Goal: Information Seeking & Learning: Check status

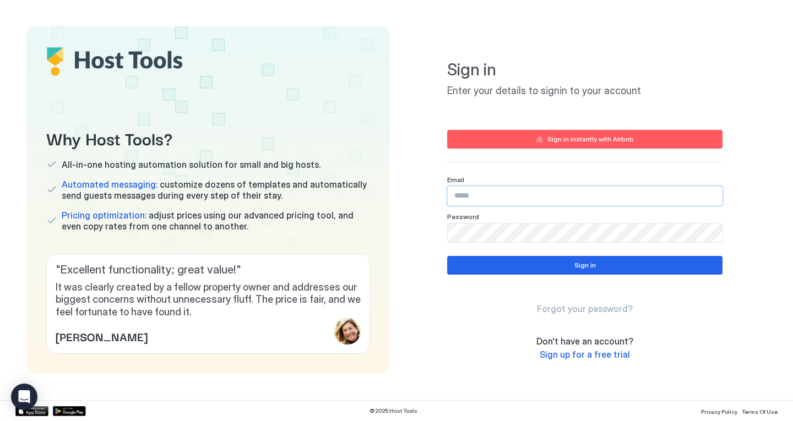
click at [493, 196] on input "Input Field" at bounding box center [585, 196] width 274 height 19
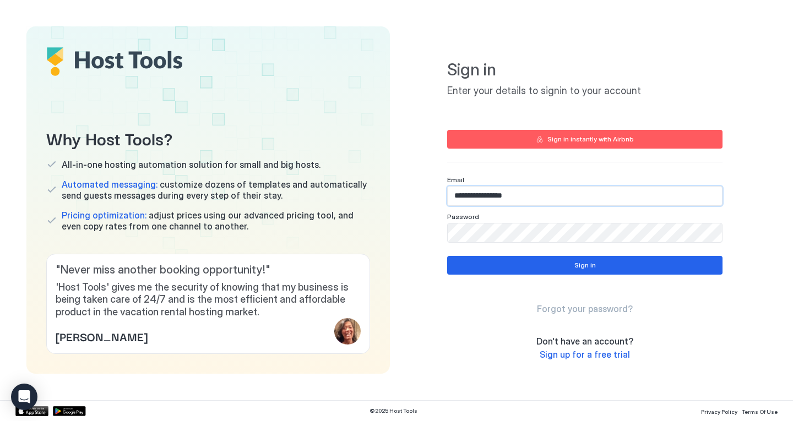
type input "**********"
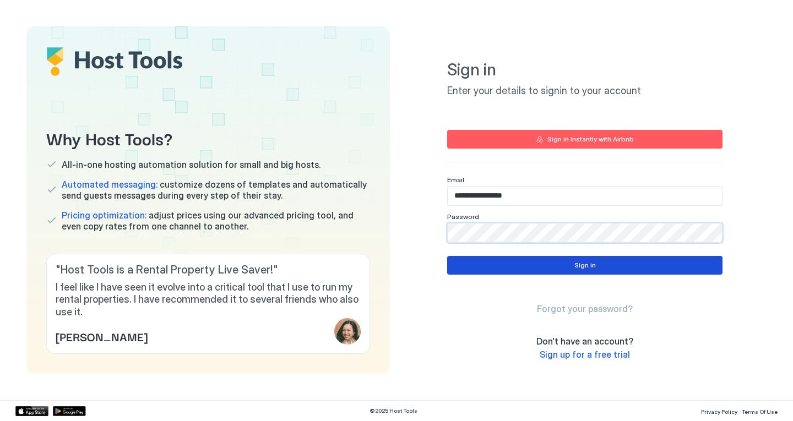
click at [680, 269] on button "Sign in" at bounding box center [584, 265] width 275 height 19
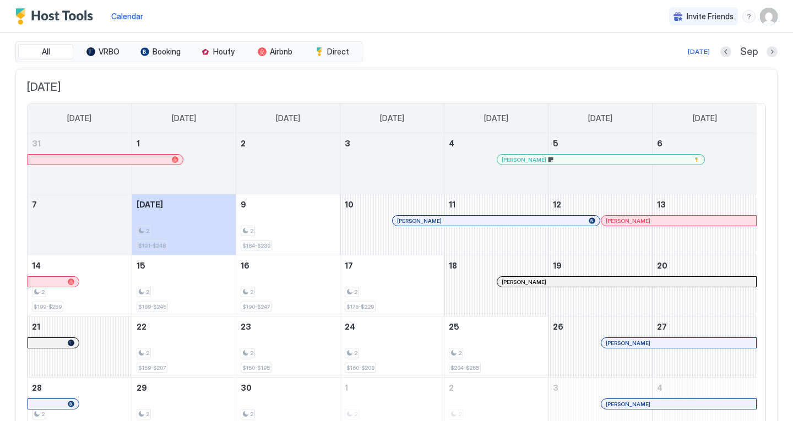
scroll to position [93, 0]
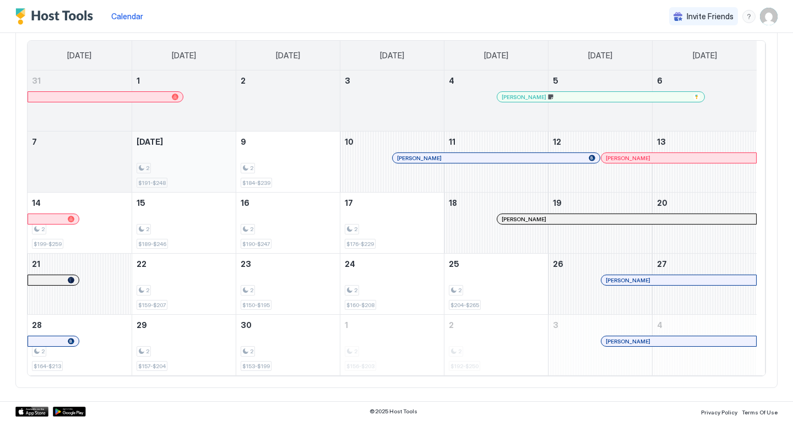
click at [172, 167] on div "2" at bounding box center [184, 168] width 95 height 10
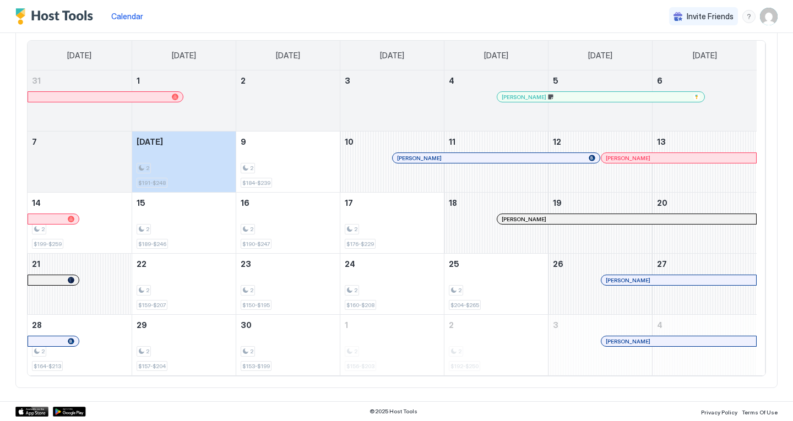
click at [761, 18] on img "User profile" at bounding box center [769, 17] width 18 height 18
click at [648, 60] on span "Settings" at bounding box center [662, 62] width 30 height 10
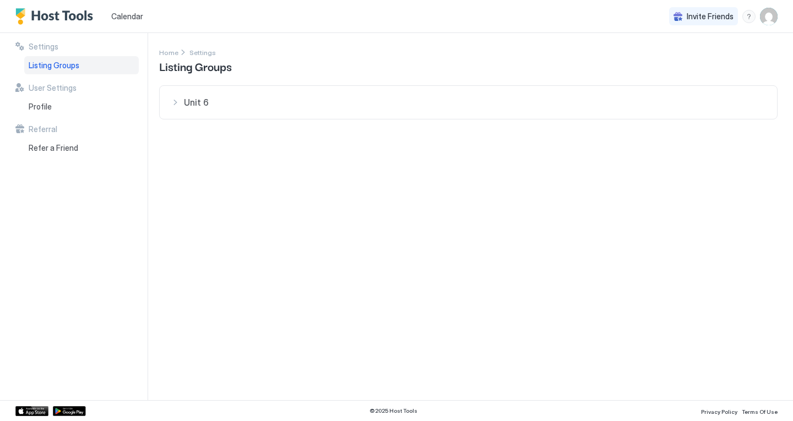
click at [129, 15] on span "Calendar" at bounding box center [127, 16] width 32 height 9
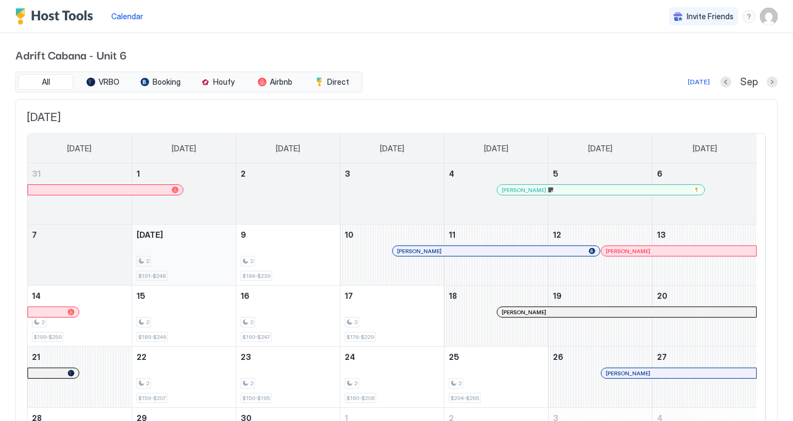
click at [174, 251] on div "2 $191-$248" at bounding box center [184, 255] width 95 height 52
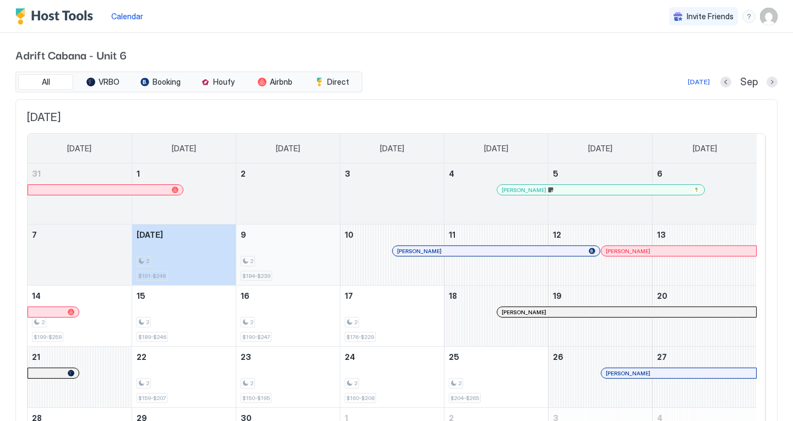
drag, startPoint x: 215, startPoint y: 248, endPoint x: 270, endPoint y: 252, distance: 54.6
click at [270, 252] on tr "7 Today 2 $191-$248 9 2 $184-$239 10 Yuliia Rybak 11 12 Alyssa Setloboko 13" at bounding box center [392, 255] width 729 height 61
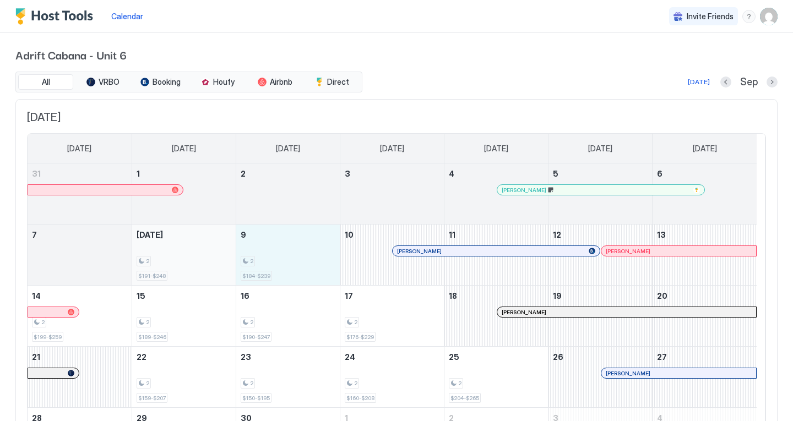
click at [185, 258] on div "2" at bounding box center [184, 261] width 95 height 10
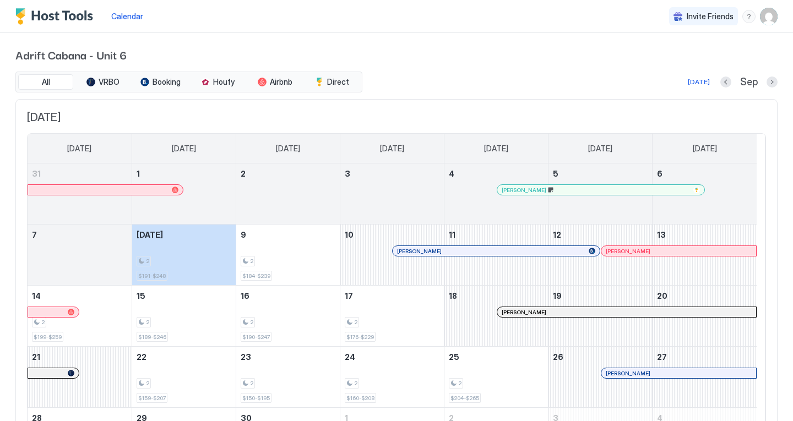
click at [761, 18] on img "User profile" at bounding box center [769, 17] width 18 height 18
click at [176, 20] on div at bounding box center [396, 210] width 793 height 421
click at [130, 17] on span "Calendar" at bounding box center [127, 16] width 32 height 9
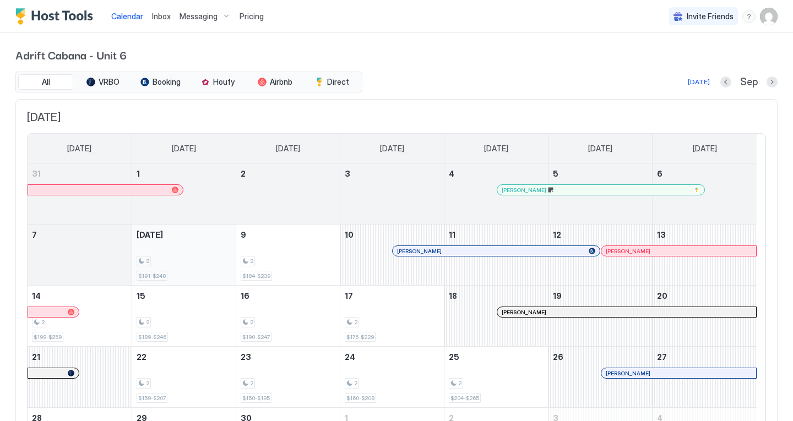
click at [181, 258] on div "2" at bounding box center [184, 261] width 95 height 10
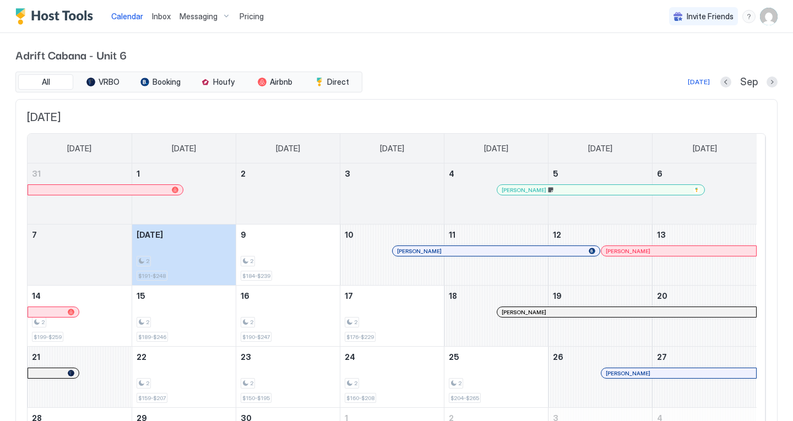
scroll to position [93, 0]
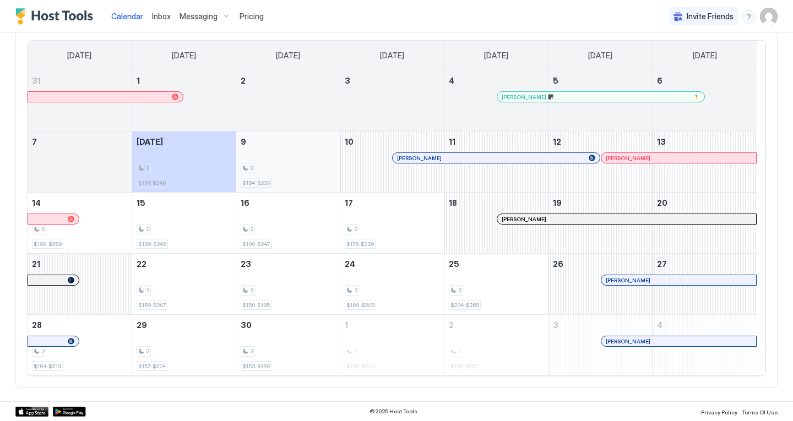
click at [295, 167] on div "2" at bounding box center [288, 168] width 95 height 10
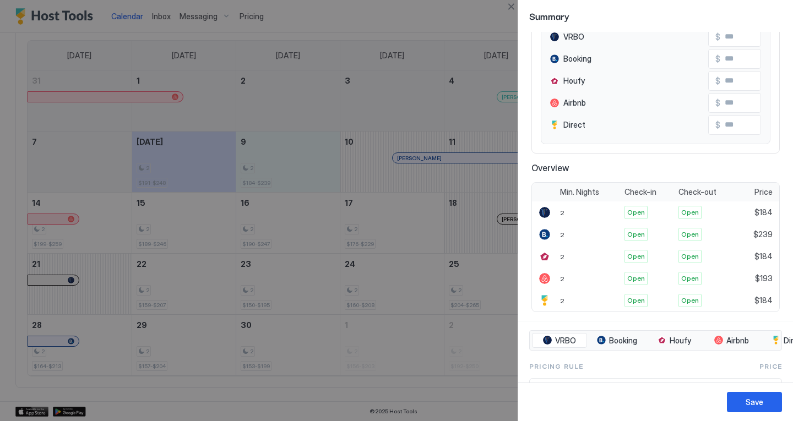
scroll to position [0, 0]
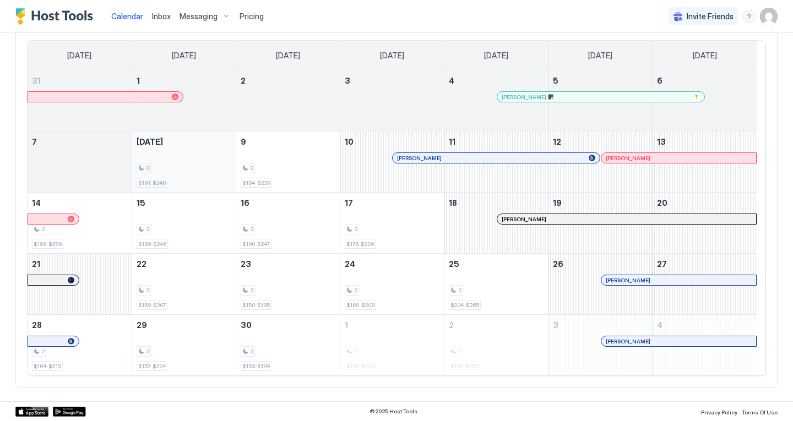
click at [192, 158] on div "2 $191-$248" at bounding box center [184, 162] width 95 height 52
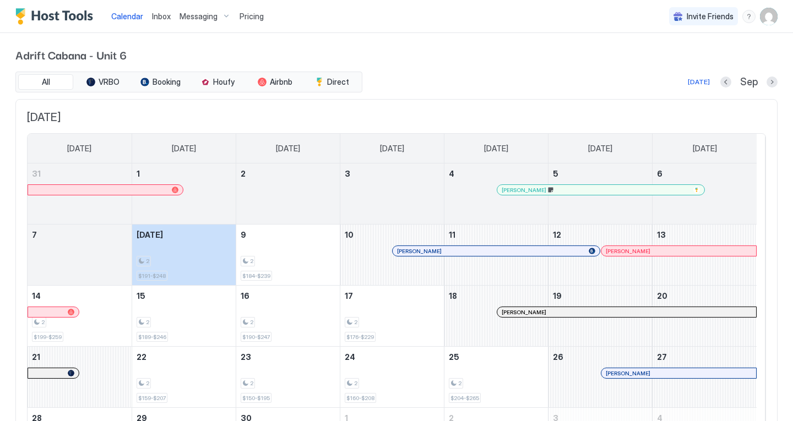
click at [427, 71] on div "Adrift Cabana - Unit 6 All VRBO Booking Houfy Airbnb Direct Today Sep September…" at bounding box center [396, 264] width 762 height 462
click at [162, 18] on span "Inbox" at bounding box center [161, 16] width 19 height 9
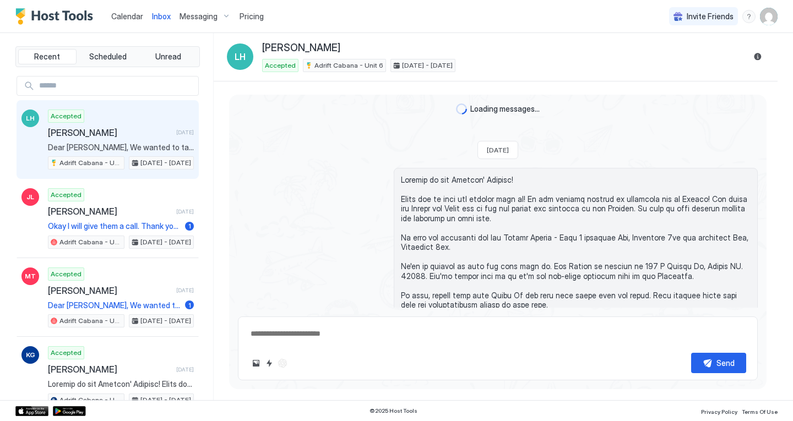
type textarea "*"
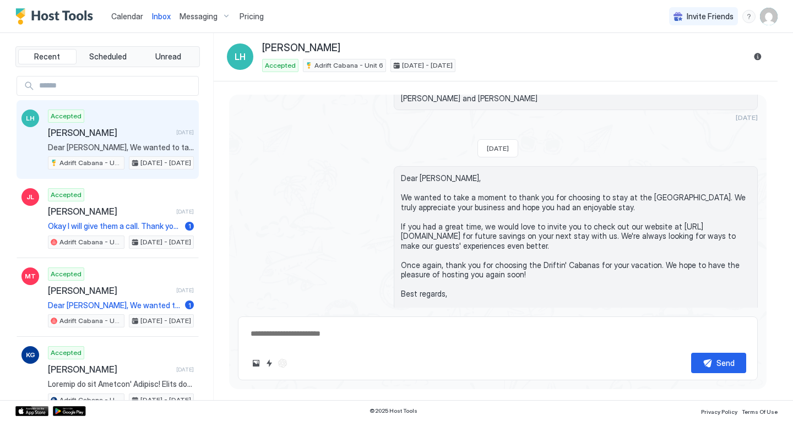
click at [127, 16] on span "Calendar" at bounding box center [127, 16] width 32 height 9
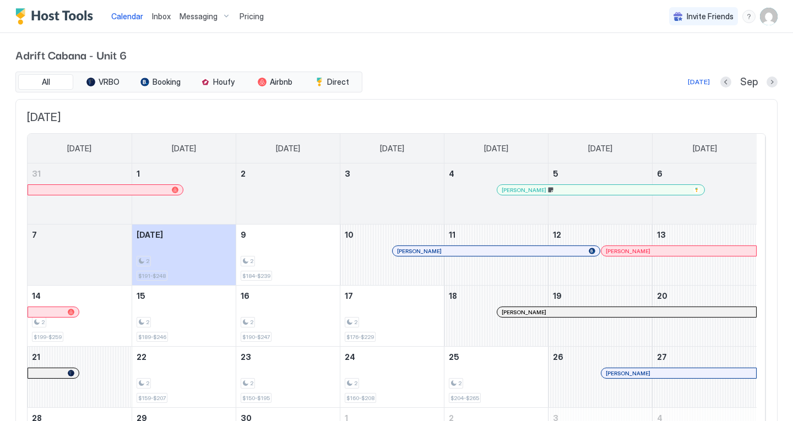
click at [248, 18] on span "Pricing" at bounding box center [252, 17] width 24 height 10
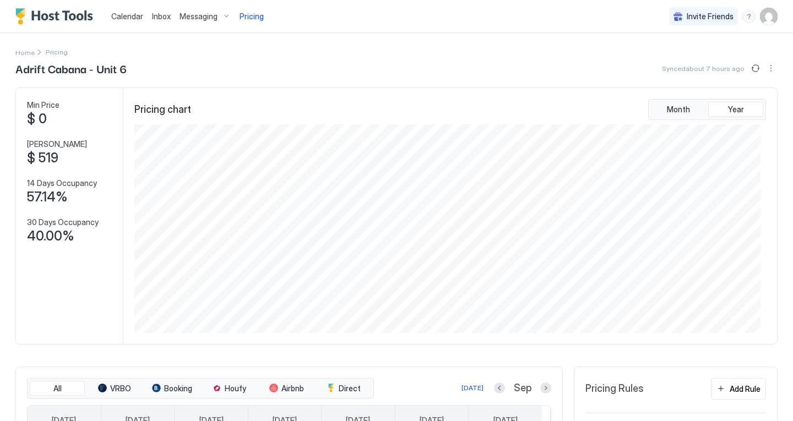
click at [126, 15] on span "Calendar" at bounding box center [127, 16] width 32 height 9
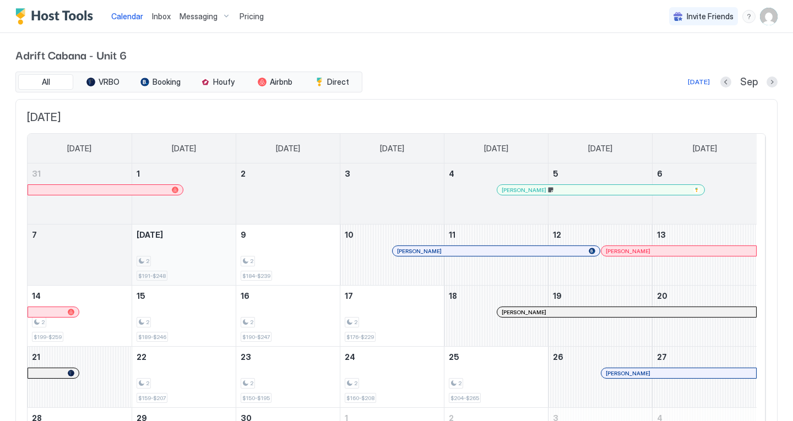
click at [190, 256] on div "2" at bounding box center [184, 261] width 95 height 10
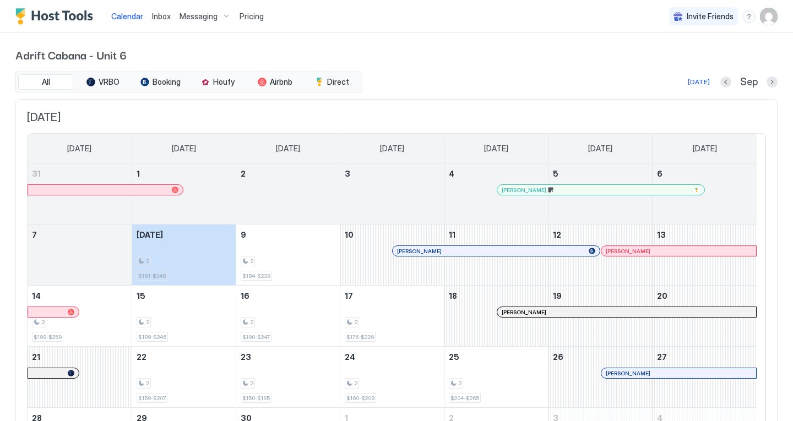
click at [761, 17] on img "User profile" at bounding box center [769, 17] width 18 height 18
click at [676, 64] on div "Settings" at bounding box center [699, 61] width 140 height 19
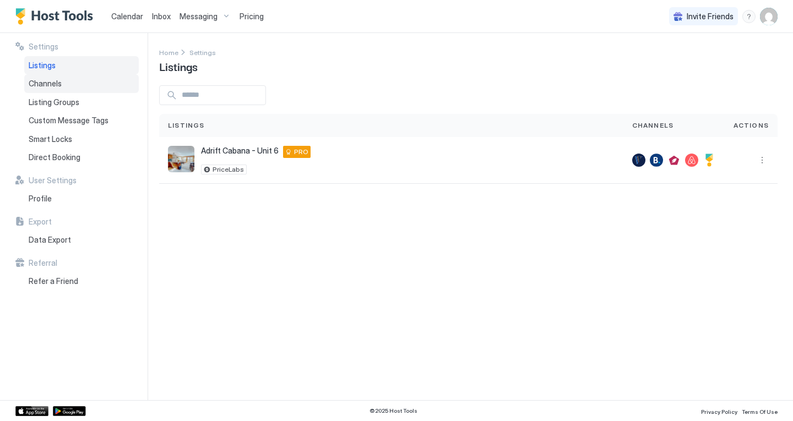
click at [94, 85] on div "Channels" at bounding box center [81, 83] width 115 height 19
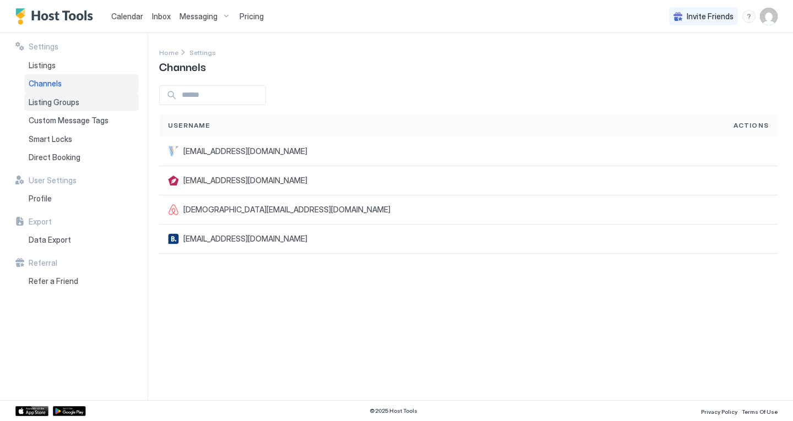
click at [75, 108] on div "Listing Groups" at bounding box center [81, 102] width 115 height 19
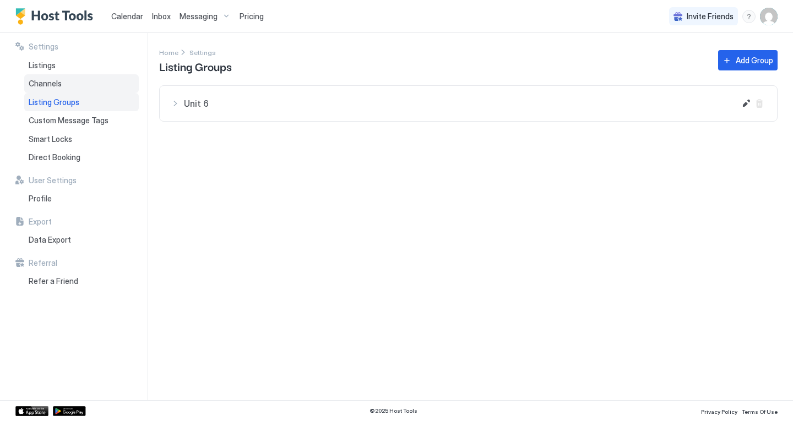
click at [64, 88] on div "Channels" at bounding box center [81, 83] width 115 height 19
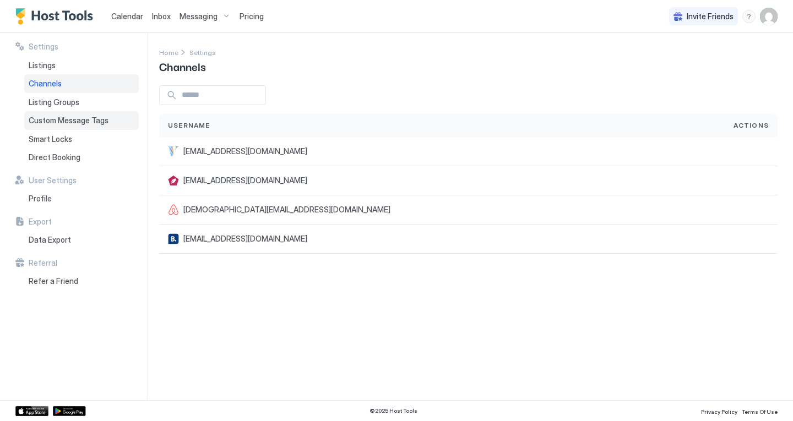
click at [57, 127] on div "Custom Message Tags" at bounding box center [81, 120] width 115 height 19
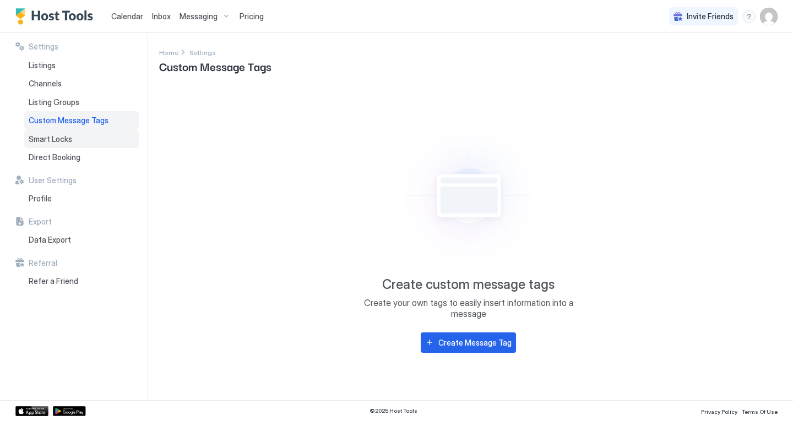
click at [52, 139] on span "Smart Locks" at bounding box center [51, 139] width 44 height 10
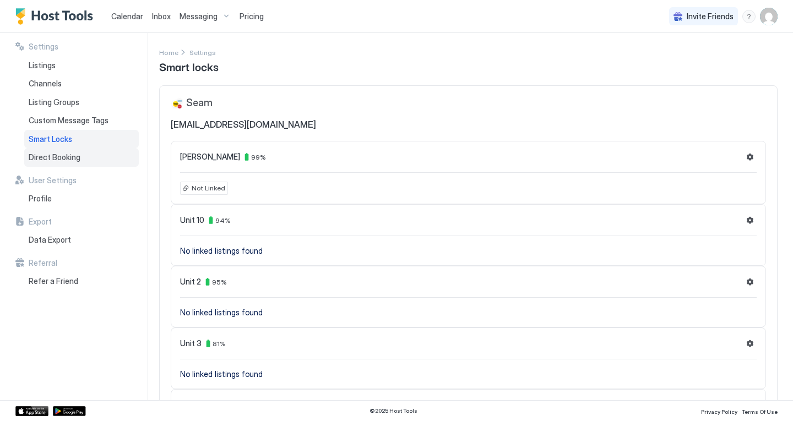
click at [53, 159] on span "Direct Booking" at bounding box center [55, 158] width 52 height 10
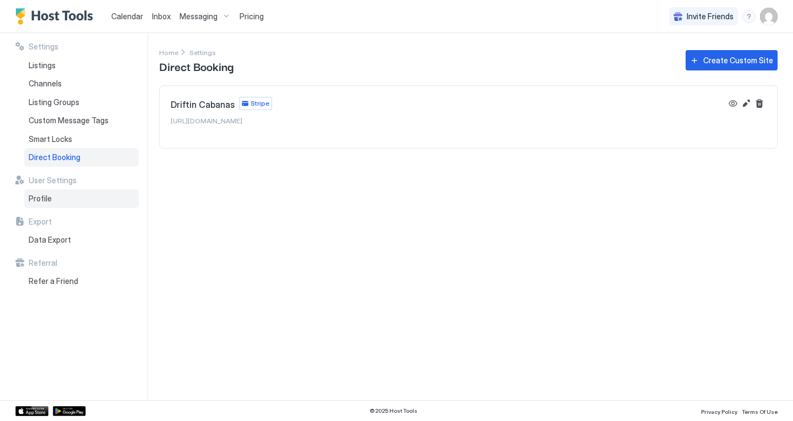
click at [50, 203] on span "Profile" at bounding box center [40, 199] width 23 height 10
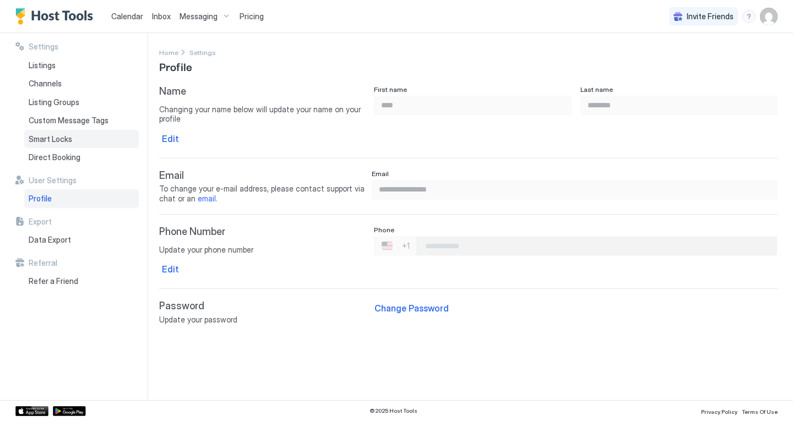
click at [55, 137] on span "Smart Locks" at bounding box center [51, 139] width 44 height 10
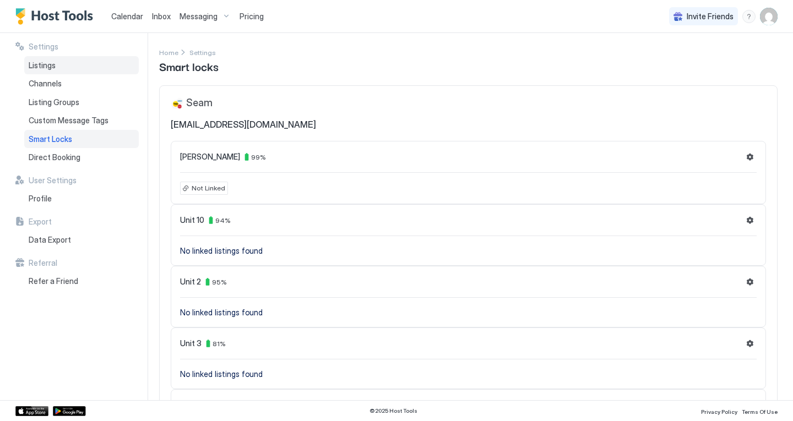
click at [47, 65] on span "Listings" at bounding box center [42, 66] width 27 height 10
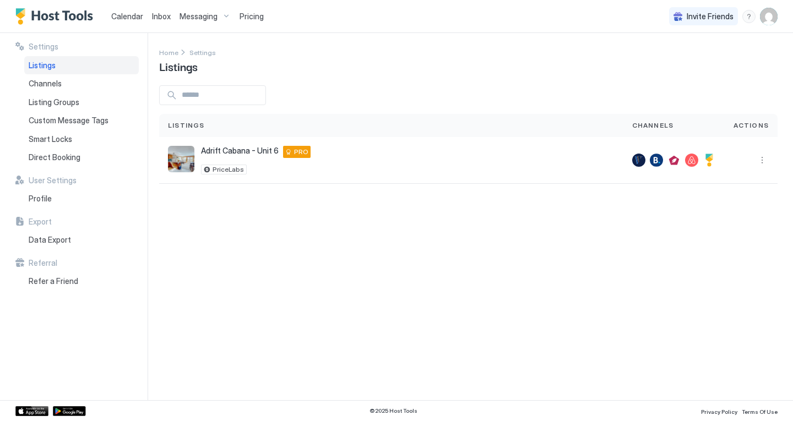
click at [128, 16] on span "Calendar" at bounding box center [127, 16] width 32 height 9
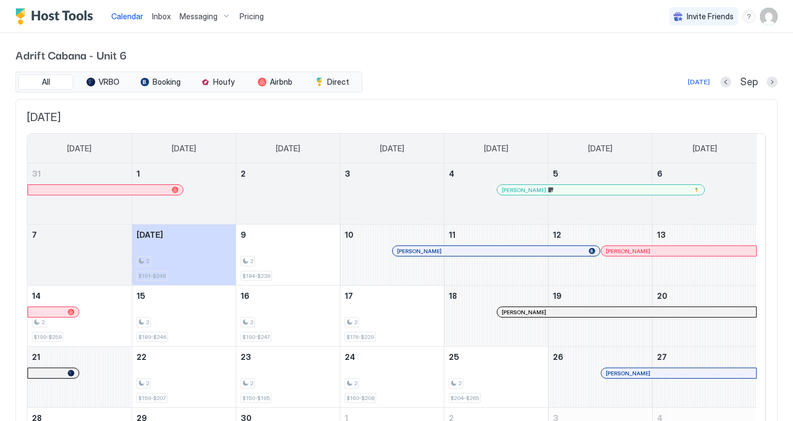
click at [760, 19] on img "User profile" at bounding box center [769, 17] width 18 height 18
click at [505, 59] on div at bounding box center [396, 210] width 793 height 421
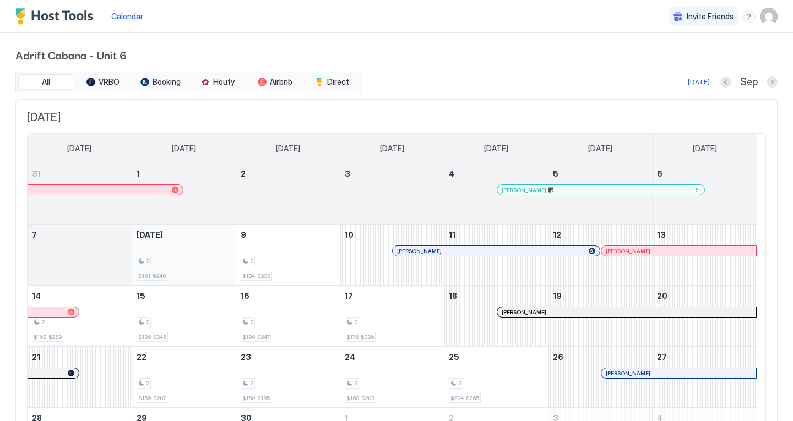
click at [204, 260] on div "2" at bounding box center [184, 261] width 95 height 10
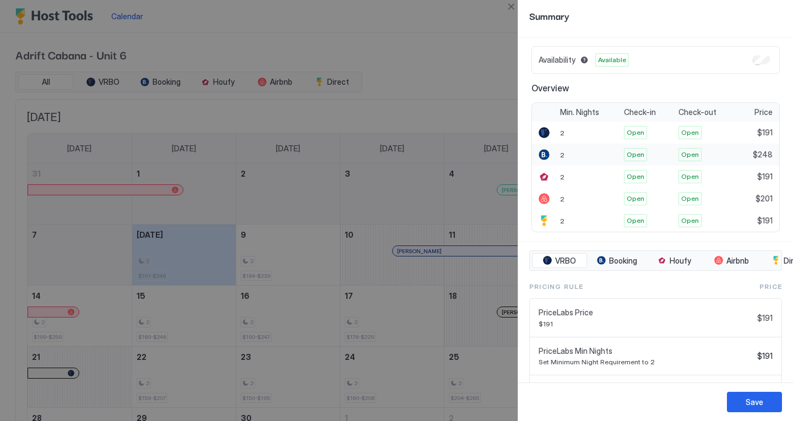
scroll to position [26, 0]
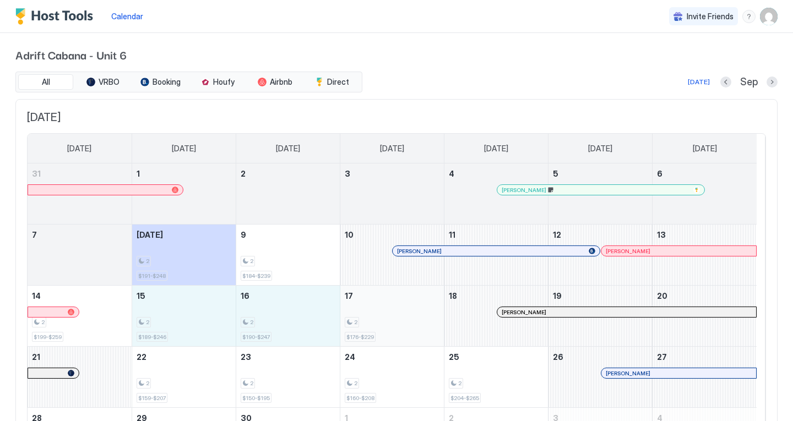
drag, startPoint x: 201, startPoint y: 321, endPoint x: 372, endPoint y: 318, distance: 171.3
click at [372, 318] on tr "14 2 $199-$259 15 2 $189-$246 16 2 $190-$247 17 2 $176-$229 18 Austin Olson 19 …" at bounding box center [392, 316] width 729 height 61
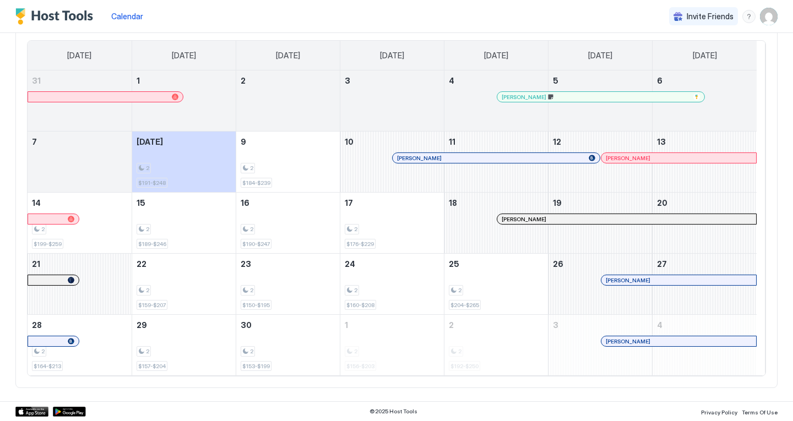
scroll to position [0, 0]
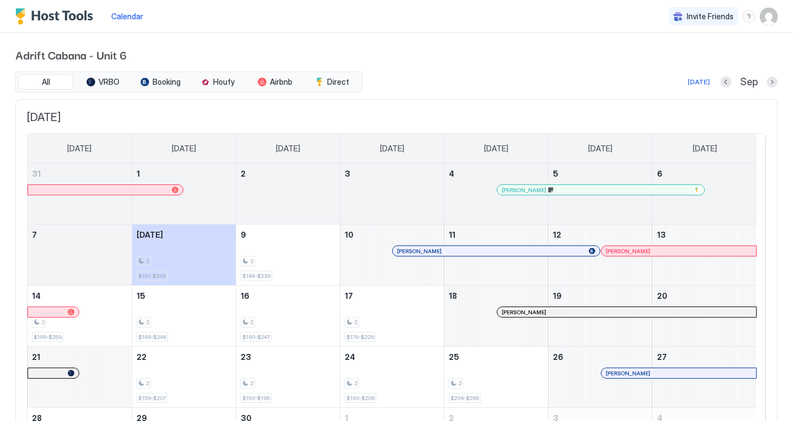
click at [760, 20] on img "User profile" at bounding box center [769, 17] width 18 height 18
click at [673, 66] on div "Settings" at bounding box center [699, 61] width 140 height 19
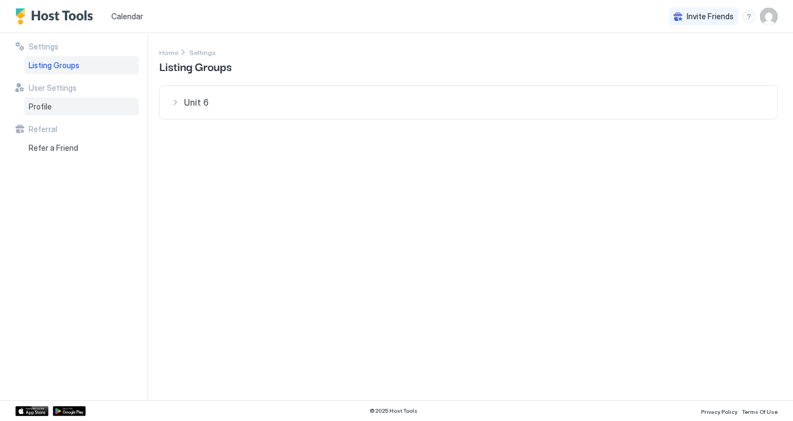
click at [52, 112] on div "Profile" at bounding box center [81, 106] width 115 height 19
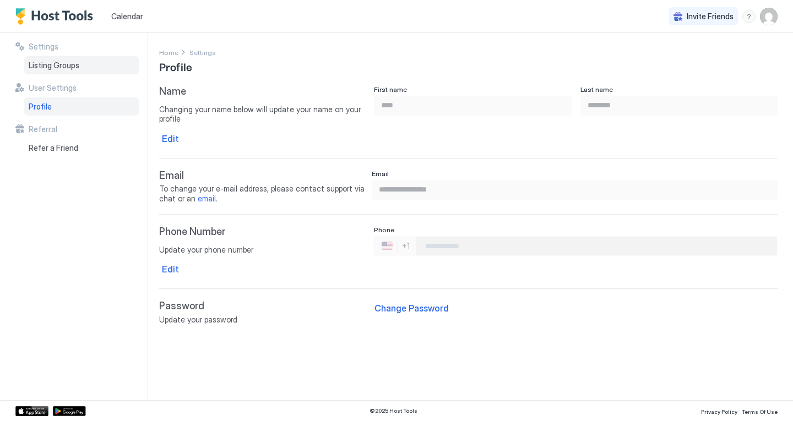
click at [48, 66] on span "Listing Groups" at bounding box center [54, 66] width 51 height 10
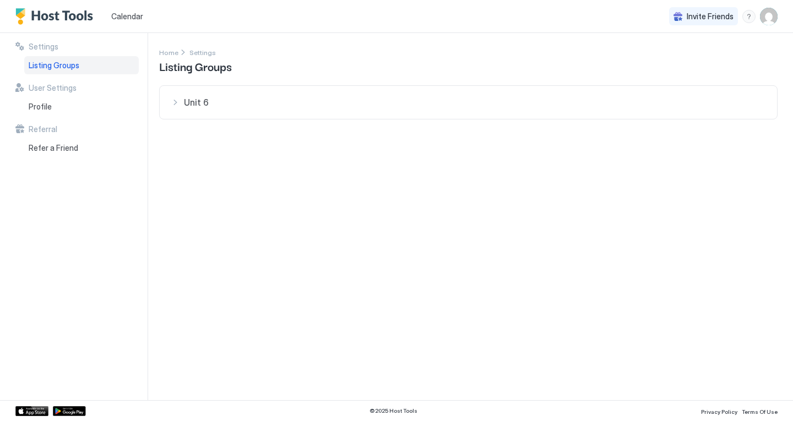
click at [178, 105] on div "Unit 6" at bounding box center [468, 102] width 595 height 11
click at [126, 14] on span "Calendar" at bounding box center [127, 16] width 32 height 9
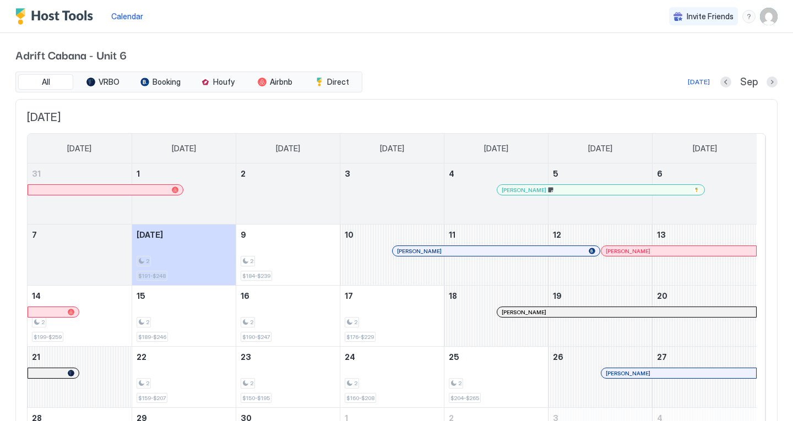
click at [512, 85] on div "Today Sep" at bounding box center [571, 81] width 413 height 13
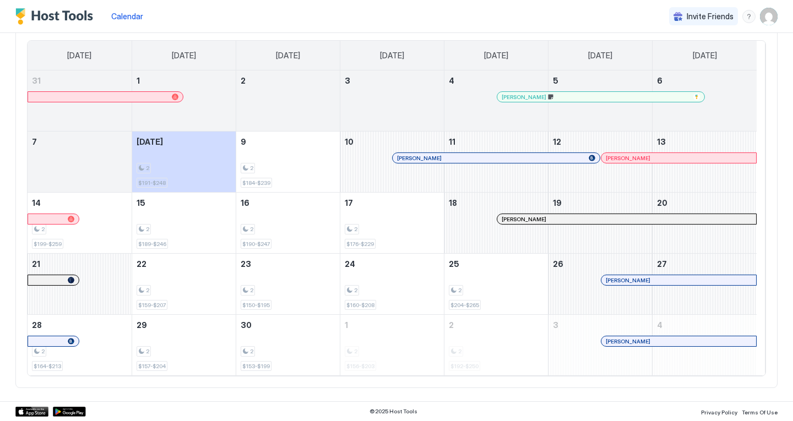
scroll to position [24, 0]
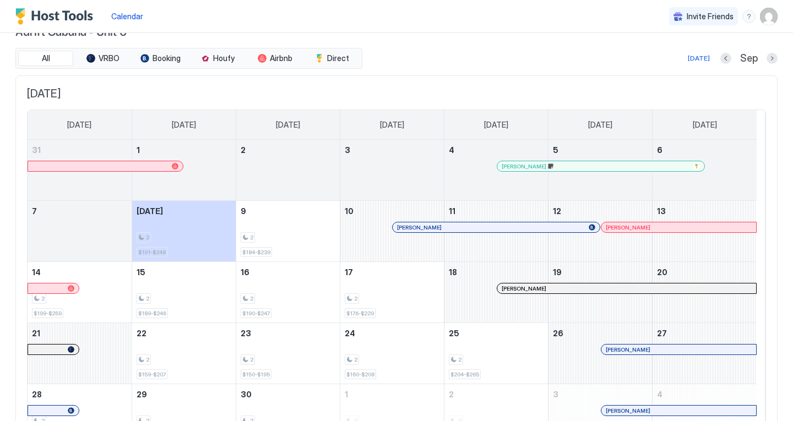
click at [762, 14] on img "User profile" at bounding box center [769, 17] width 18 height 18
click at [741, 18] on div at bounding box center [396, 210] width 793 height 421
click at [743, 18] on div "menu" at bounding box center [749, 16] width 13 height 13
click at [617, 19] on div at bounding box center [396, 210] width 793 height 421
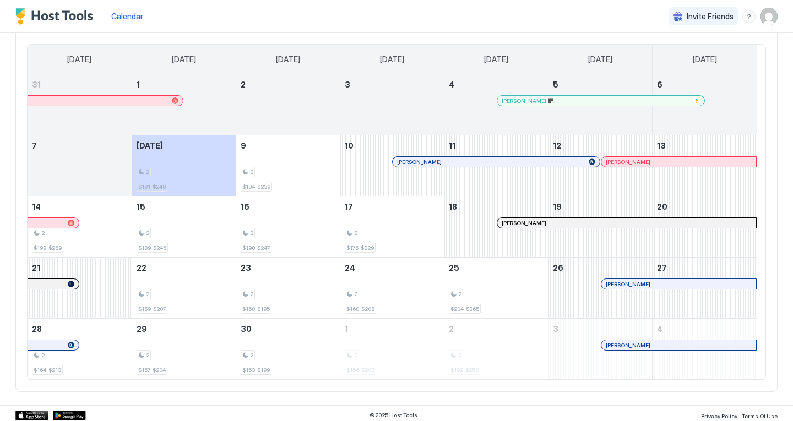
scroll to position [93, 0]
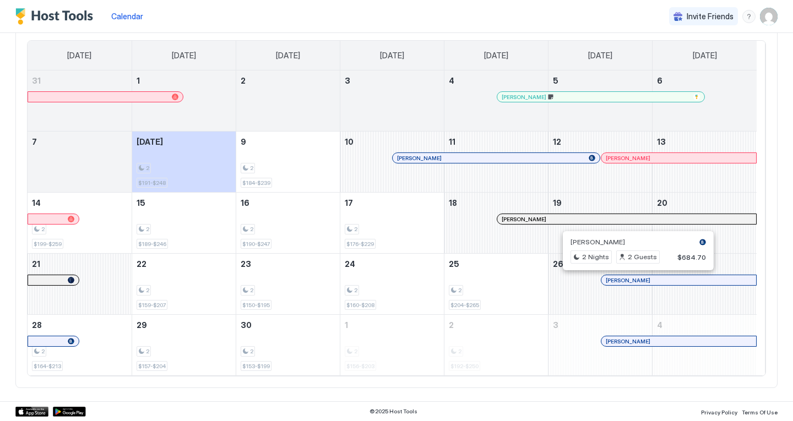
click at [633, 279] on div at bounding box center [633, 280] width 9 height 9
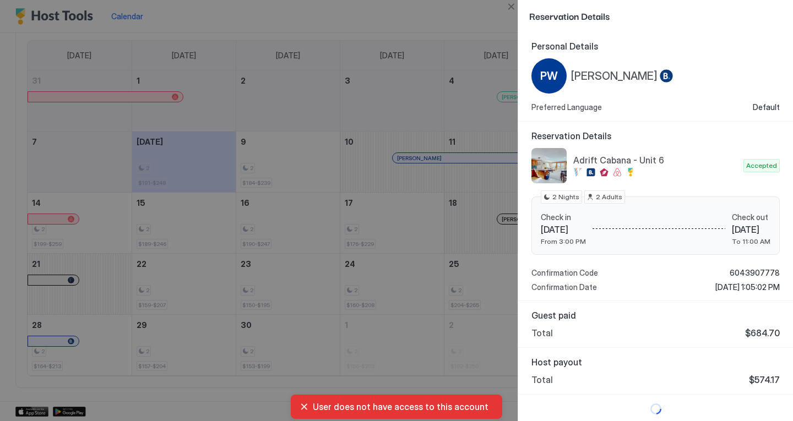
scroll to position [2, 0]
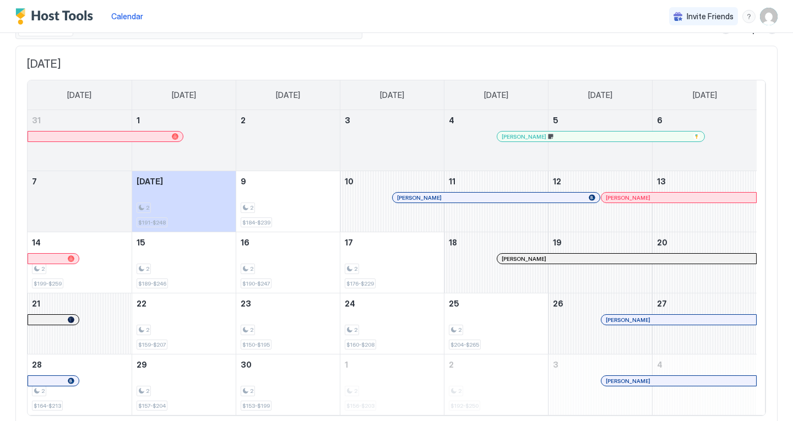
scroll to position [64, 0]
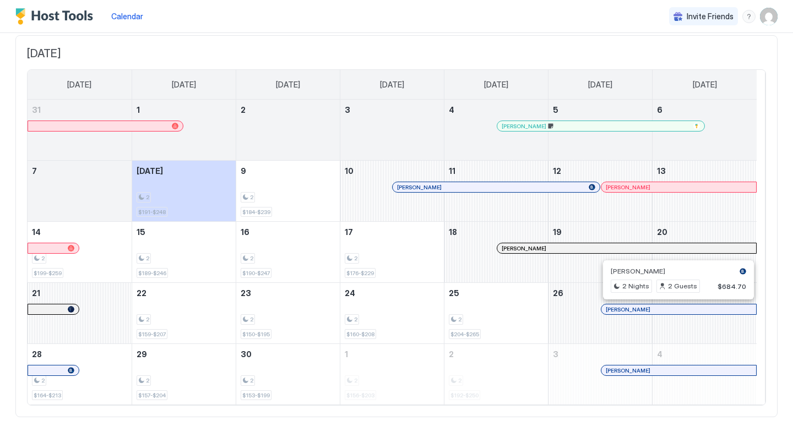
click at [674, 311] on div at bounding box center [673, 309] width 9 height 9
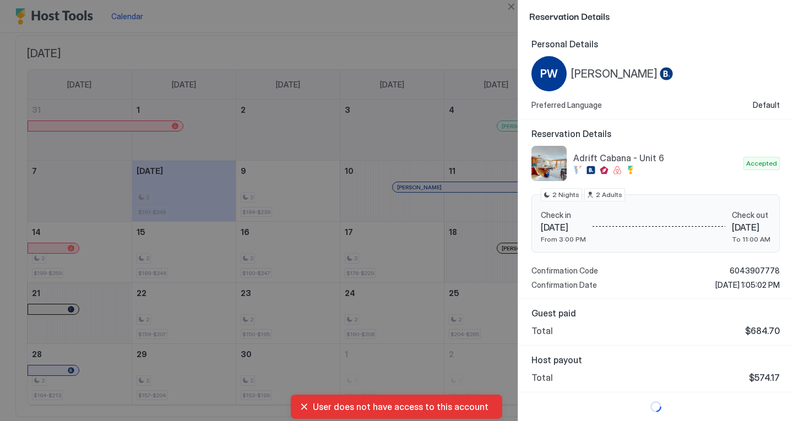
scroll to position [0, 0]
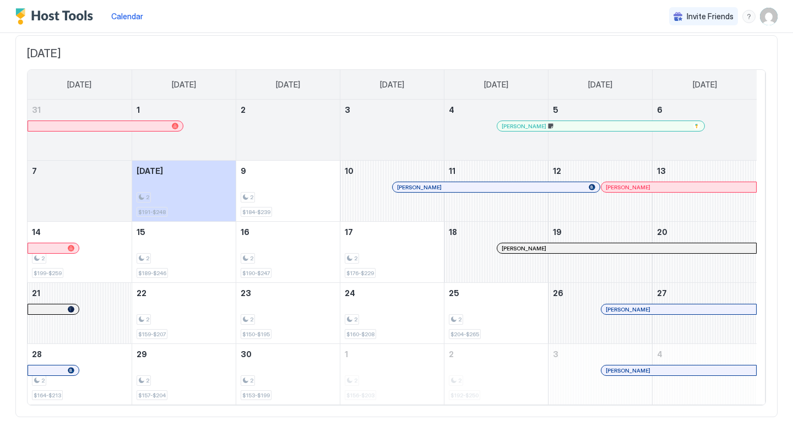
click at [575, 243] on div "[PERSON_NAME]" at bounding box center [626, 248] width 259 height 10
click at [652, 186] on div at bounding box center [652, 187] width 9 height 9
click at [627, 308] on div at bounding box center [626, 309] width 9 height 9
click at [630, 369] on div at bounding box center [630, 370] width 9 height 9
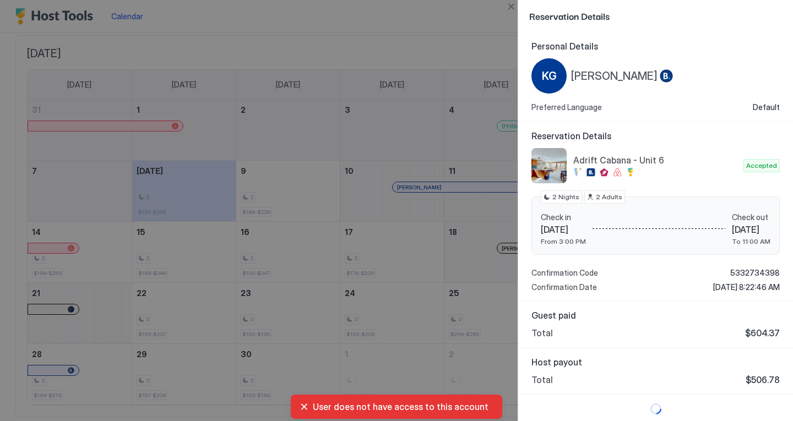
scroll to position [2, 0]
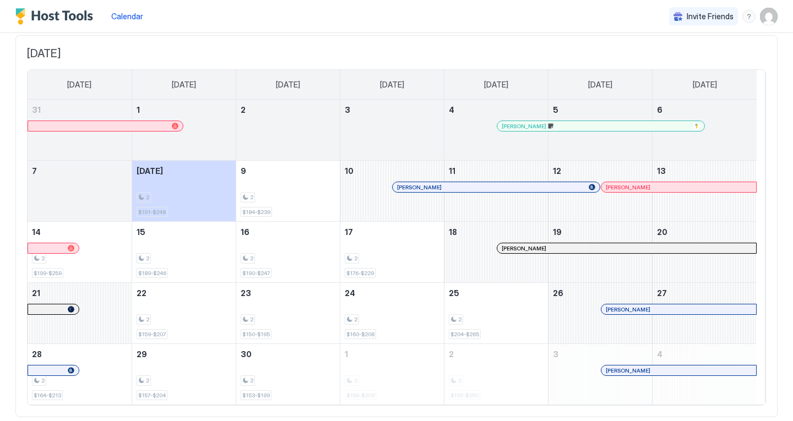
click at [760, 19] on img "User profile" at bounding box center [769, 17] width 18 height 18
click at [682, 79] on div "Logout" at bounding box center [698, 80] width 131 height 10
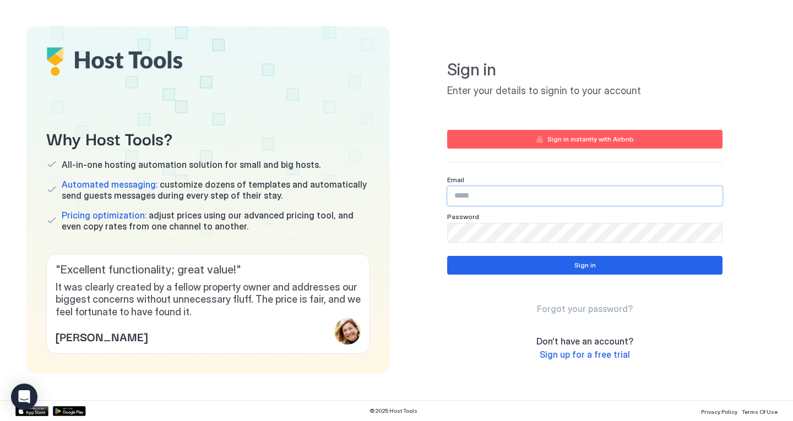
click at [481, 197] on input "Input Field" at bounding box center [585, 196] width 274 height 19
type input "**********"
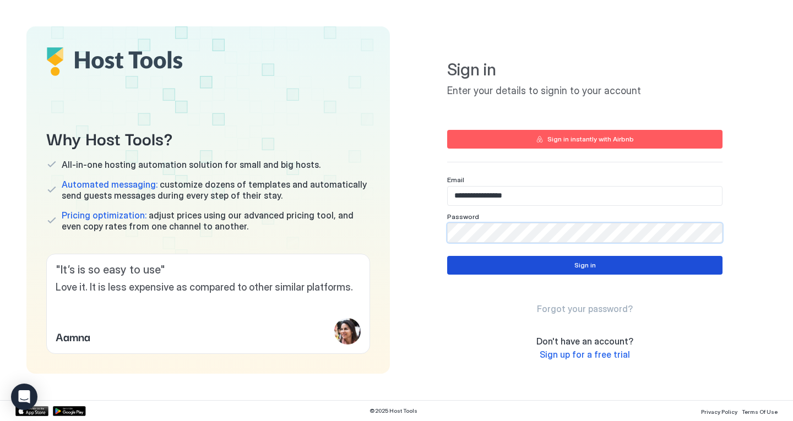
click at [491, 268] on button "Sign in" at bounding box center [584, 265] width 275 height 19
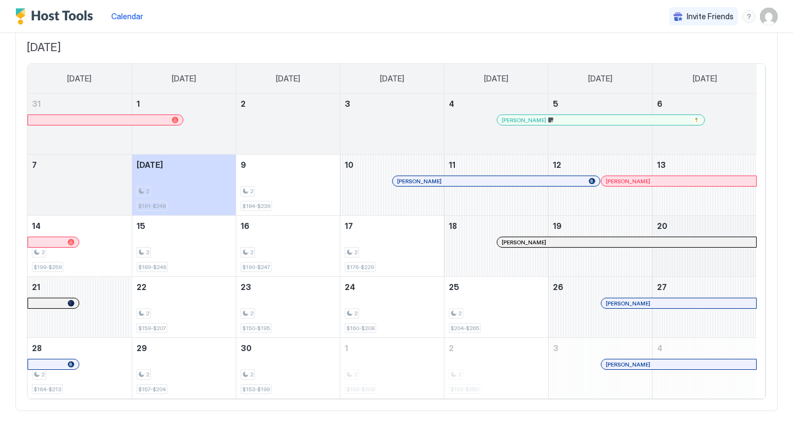
scroll to position [71, 0]
click at [672, 301] on div at bounding box center [672, 303] width 9 height 9
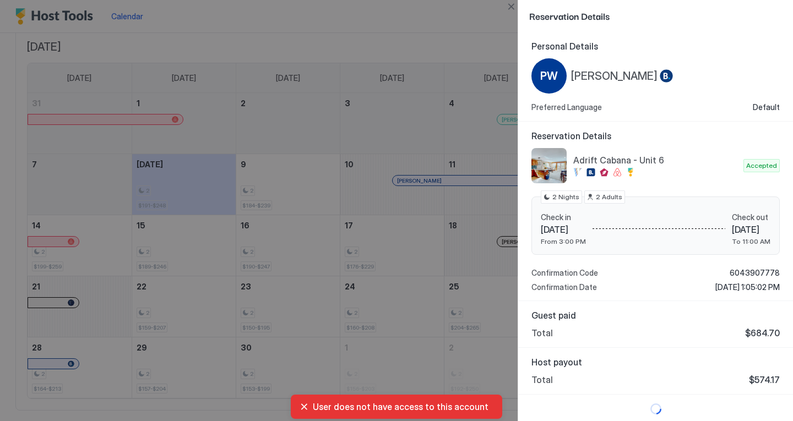
scroll to position [2, 0]
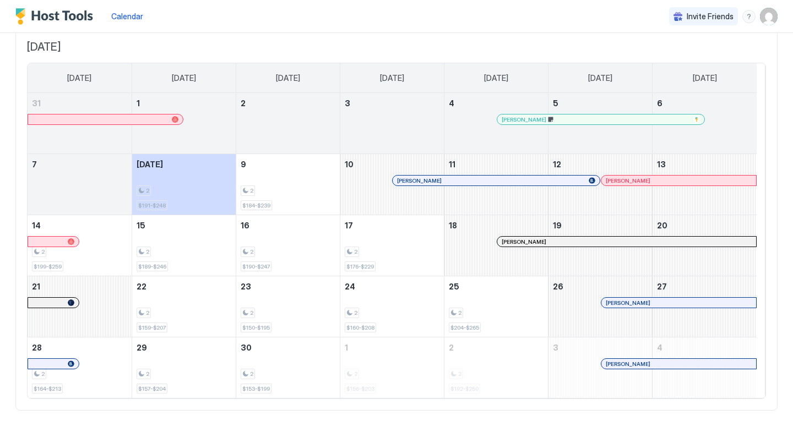
click at [763, 20] on img "User profile" at bounding box center [769, 17] width 18 height 18
click at [763, 20] on div at bounding box center [396, 210] width 793 height 421
click at [572, 12] on div "Calendar Invite Friends AM" at bounding box center [396, 16] width 793 height 33
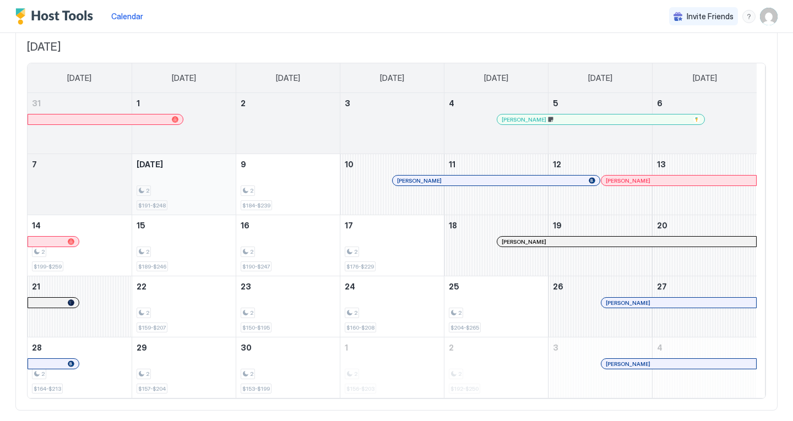
click at [190, 183] on div "2 $191-$248" at bounding box center [184, 185] width 95 height 52
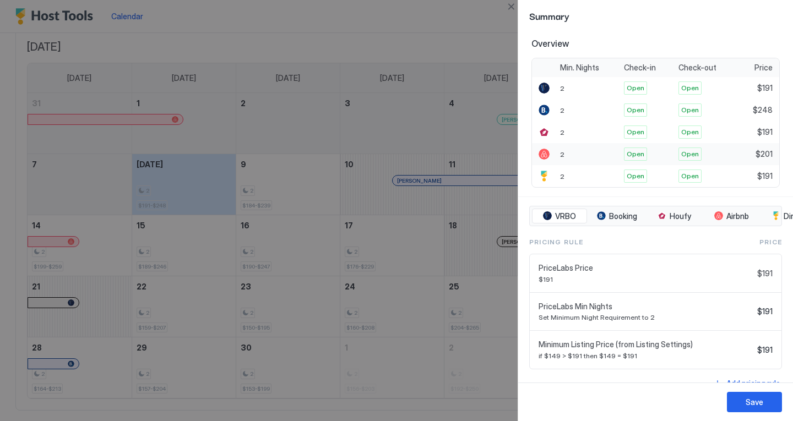
scroll to position [95, 0]
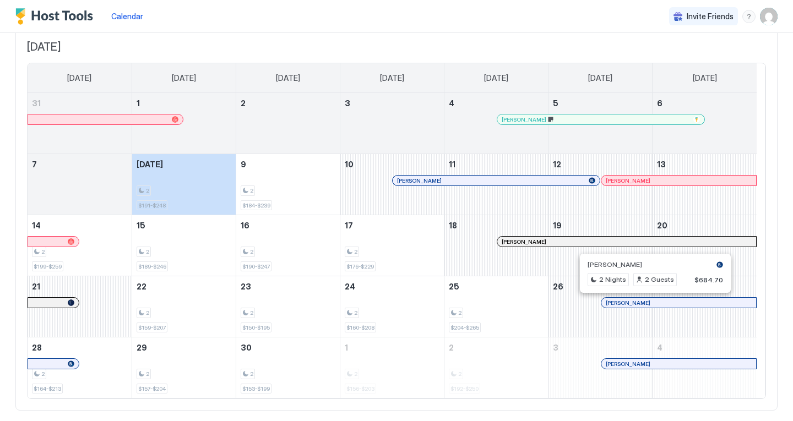
click at [651, 302] on div at bounding box center [650, 303] width 9 height 9
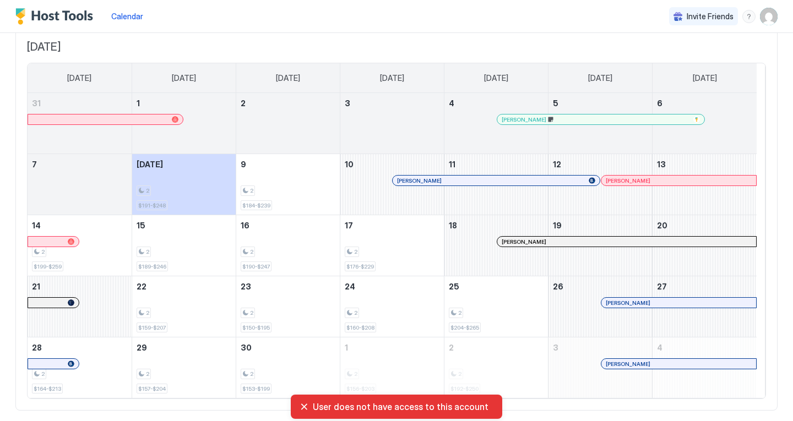
click at [634, 357] on div "October 3, 2025" at bounding box center [601, 368] width 104 height 61
click at [634, 361] on div at bounding box center [634, 364] width 9 height 9
click at [659, 302] on div at bounding box center [659, 303] width 9 height 9
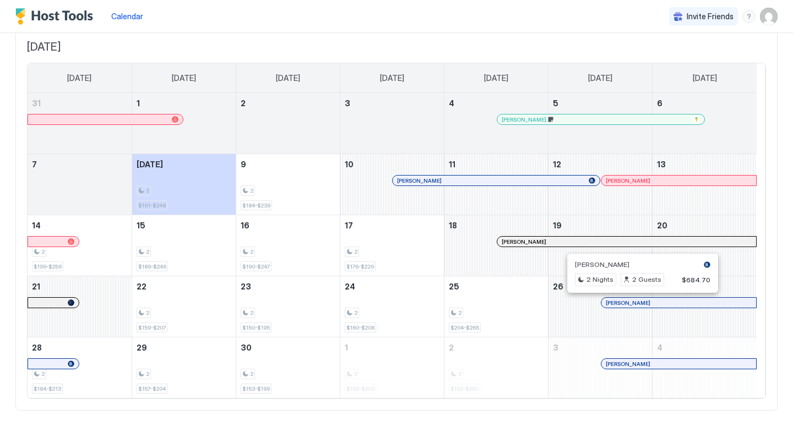
click at [638, 301] on div at bounding box center [637, 303] width 9 height 9
click at [587, 36] on div "September 2025 Sunday Monday Tuesday Wednesday Thursday Friday Saturday 31 1 2 …" at bounding box center [396, 220] width 762 height 383
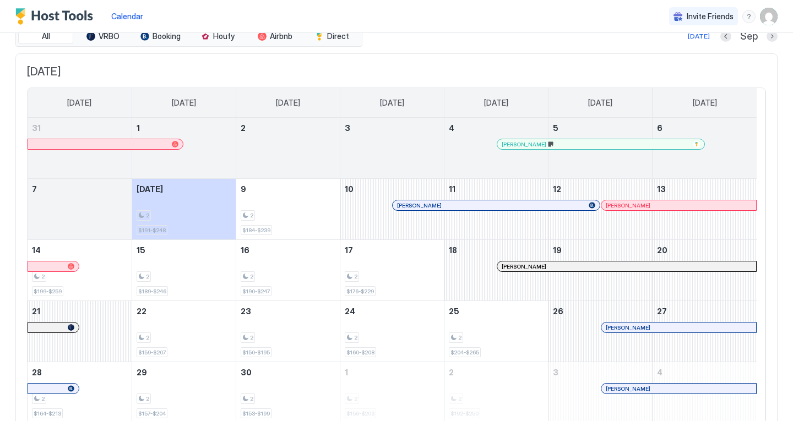
scroll to position [0, 0]
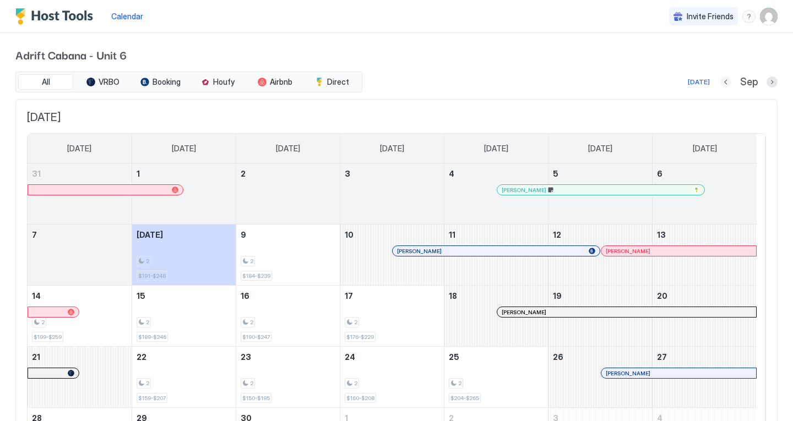
click at [720, 87] on button "Previous month" at bounding box center [725, 82] width 11 height 11
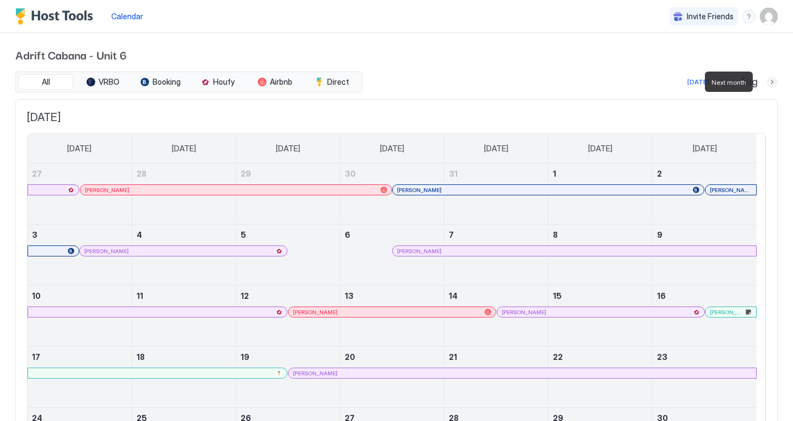
click at [767, 83] on button "Next month" at bounding box center [772, 82] width 11 height 11
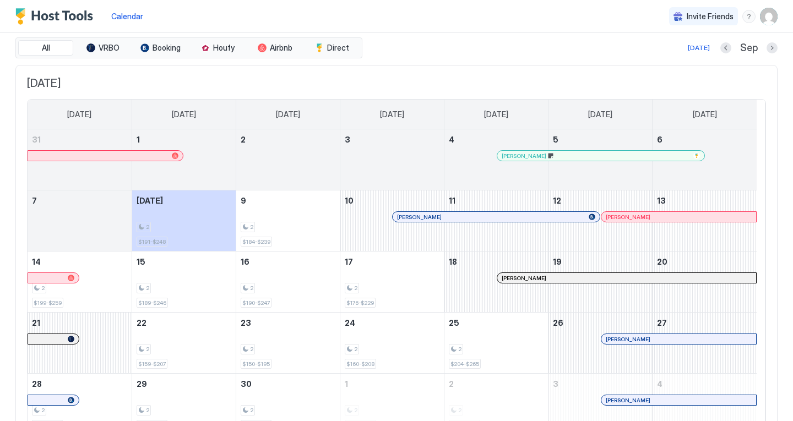
scroll to position [35, 0]
click at [470, 220] on div "[PERSON_NAME]" at bounding box center [496, 217] width 207 height 10
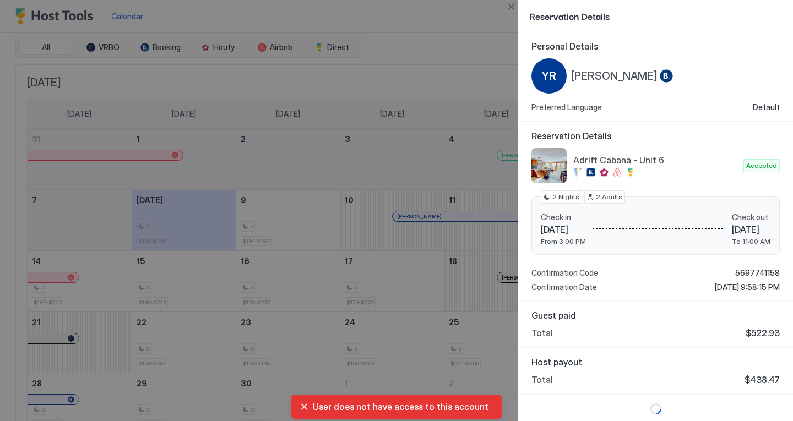
scroll to position [2, 0]
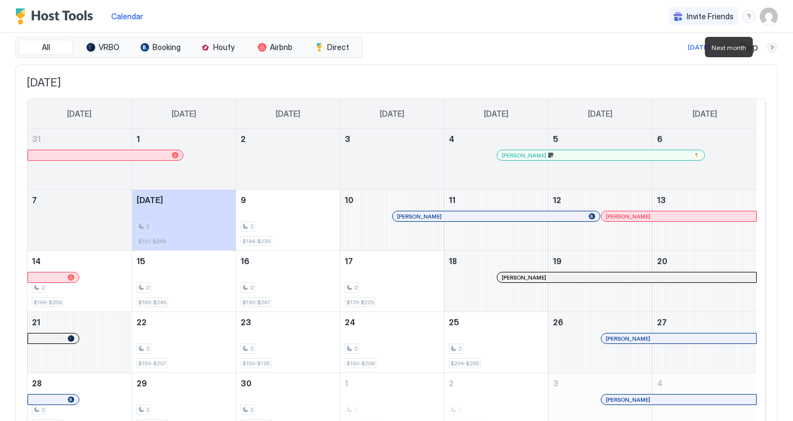
click at [767, 52] on button "Next month" at bounding box center [772, 47] width 11 height 11
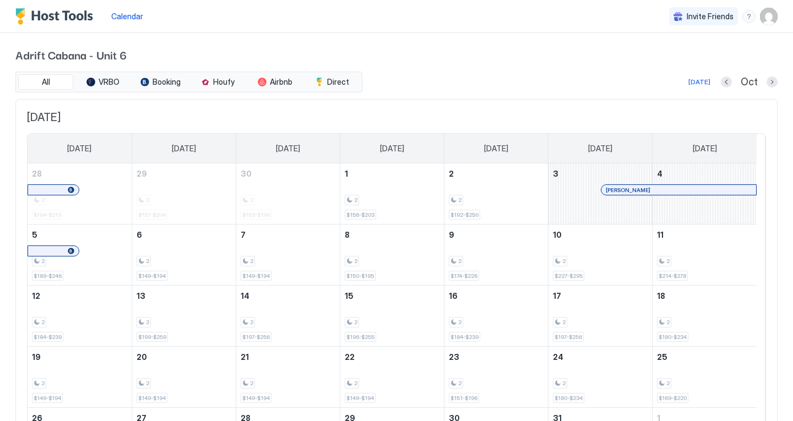
scroll to position [1, 0]
click at [767, 80] on button "Next month" at bounding box center [772, 81] width 11 height 11
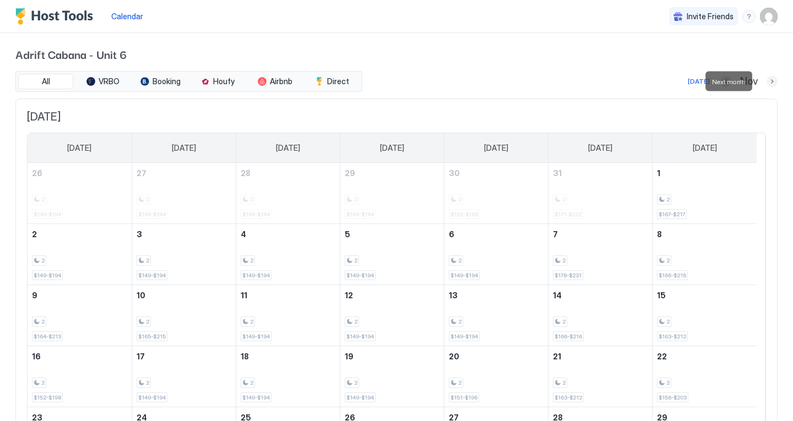
click at [767, 85] on button "Next month" at bounding box center [772, 81] width 11 height 11
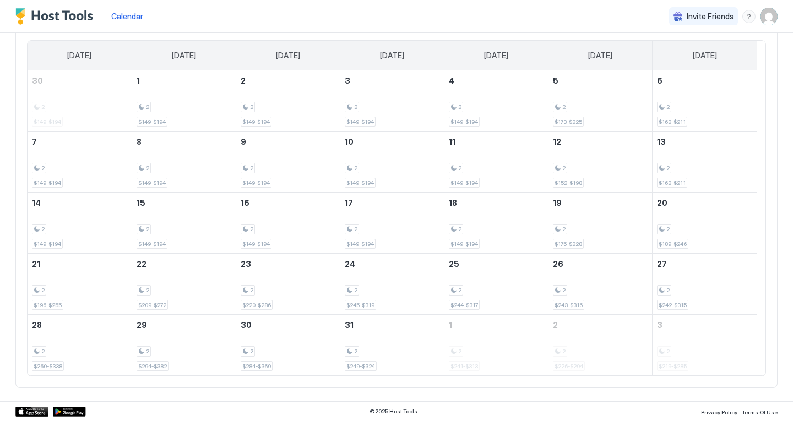
scroll to position [0, 0]
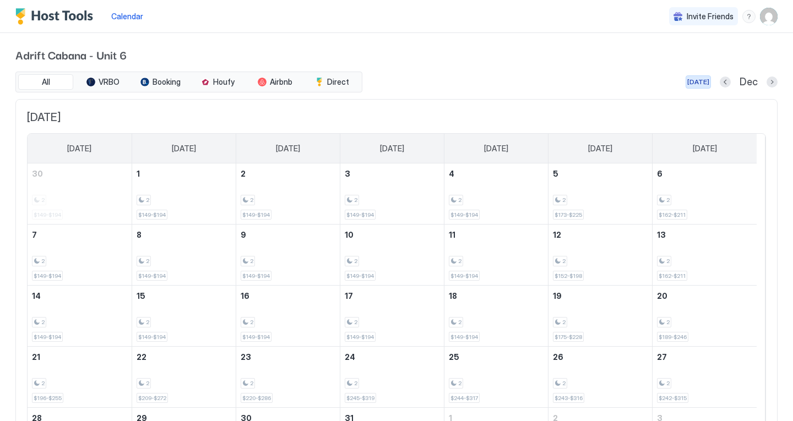
click at [692, 82] on div "[DATE]" at bounding box center [698, 82] width 22 height 10
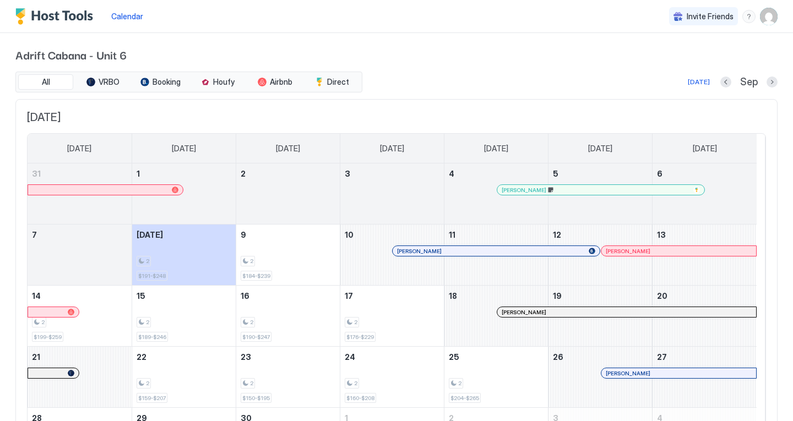
click at [0, 0] on div at bounding box center [0, 0] width 0 height 0
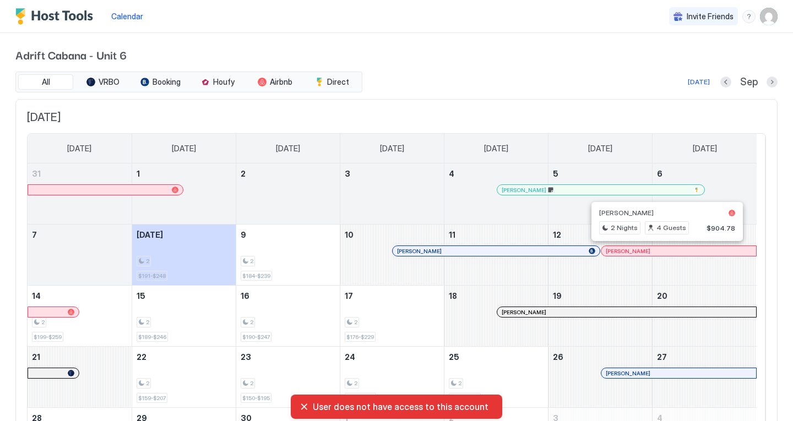
click at [663, 251] on div at bounding box center [662, 251] width 9 height 9
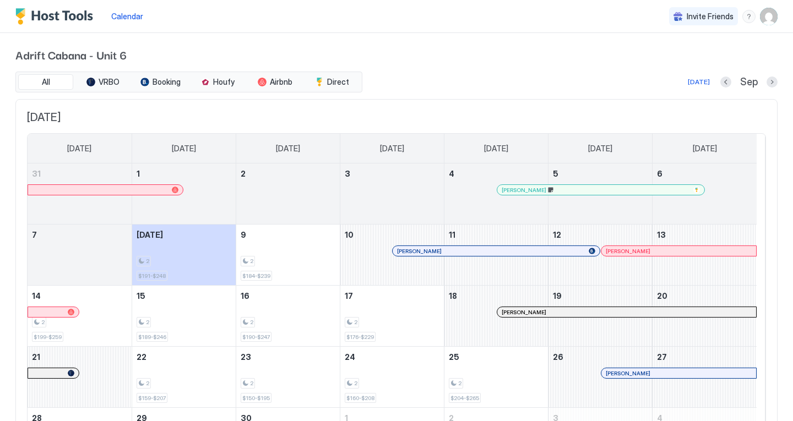
click at [660, 249] on div at bounding box center [660, 251] width 9 height 9
click at [608, 313] on div at bounding box center [607, 312] width 9 height 9
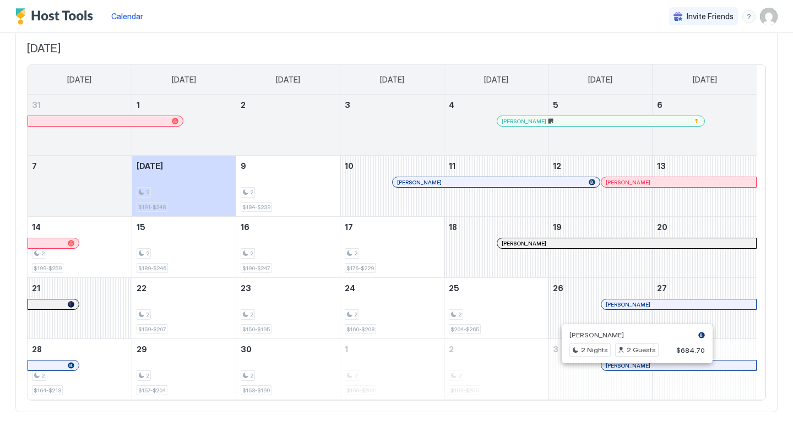
scroll to position [93, 0]
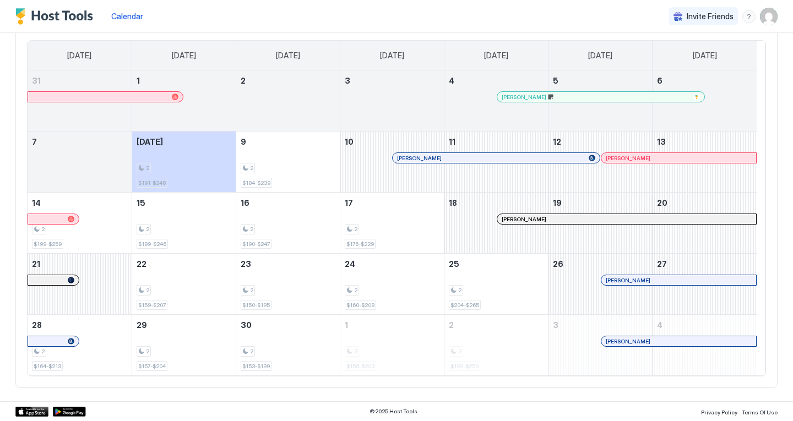
click at [640, 279] on div at bounding box center [640, 280] width 9 height 9
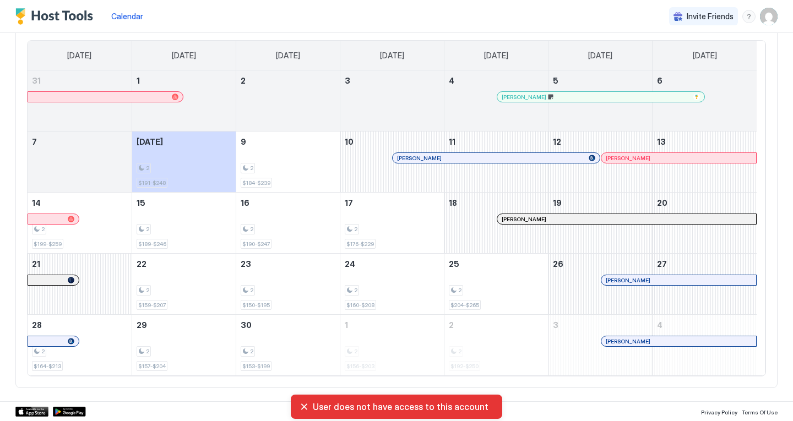
click at [632, 344] on div at bounding box center [632, 341] width 9 height 9
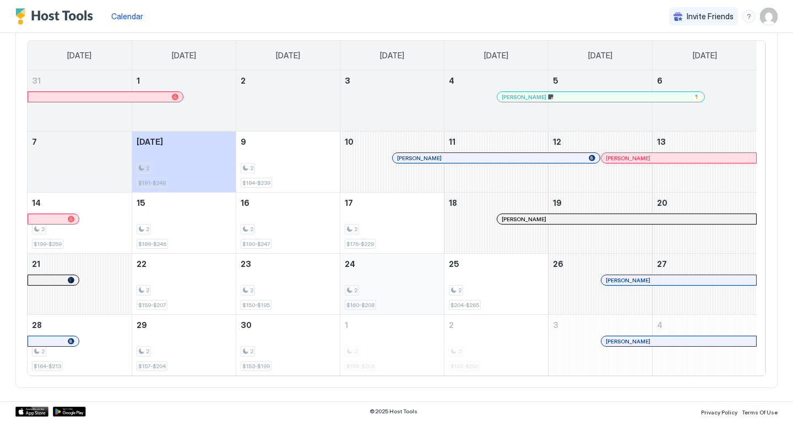
scroll to position [0, 0]
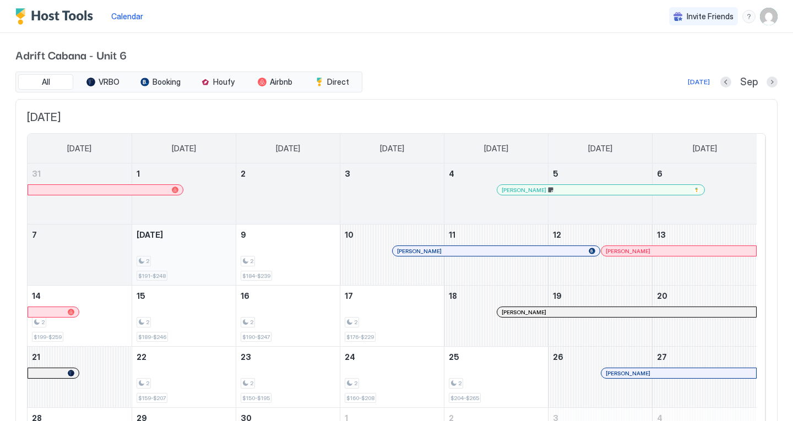
click at [201, 253] on div "2 $191-$248" at bounding box center [184, 255] width 95 height 52
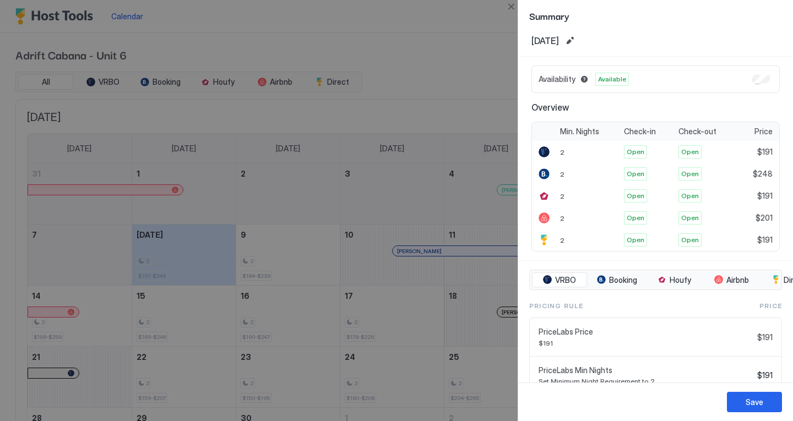
scroll to position [6, 0]
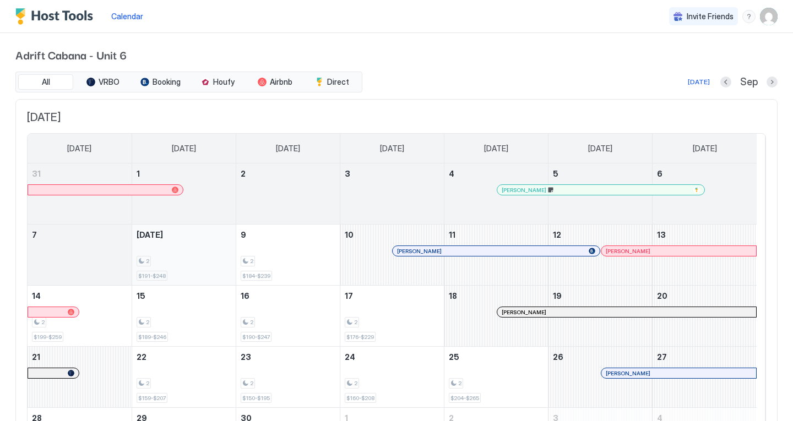
click at [181, 253] on div "2 $191-$248" at bounding box center [184, 255] width 95 height 52
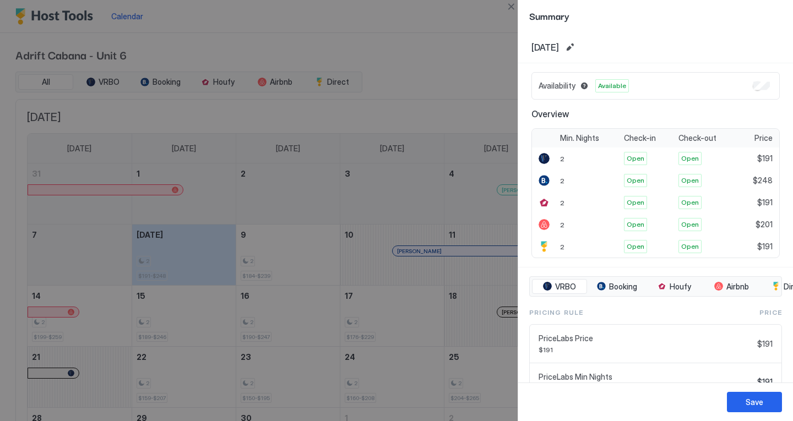
scroll to position [95, 0]
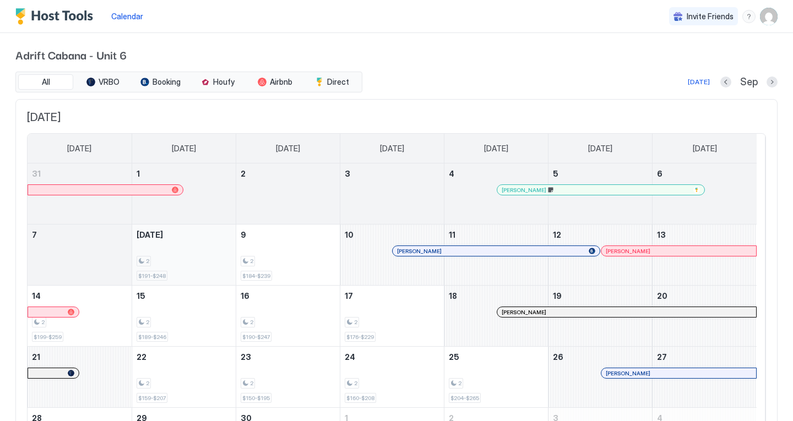
click at [184, 258] on div "2" at bounding box center [184, 261] width 95 height 10
click at [188, 265] on div "2" at bounding box center [184, 261] width 95 height 10
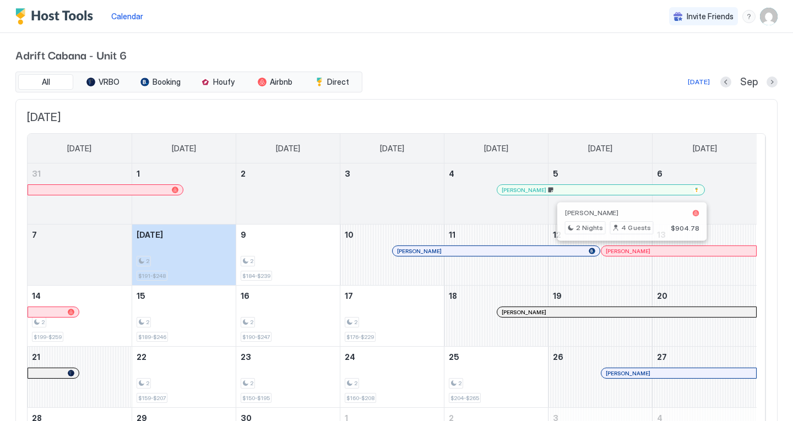
click at [629, 251] on div at bounding box center [628, 251] width 9 height 9
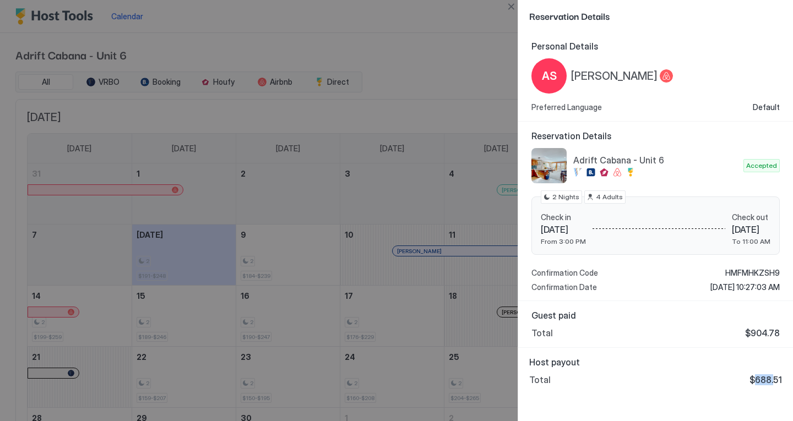
drag, startPoint x: 775, startPoint y: 382, endPoint x: 758, endPoint y: 383, distance: 17.1
click at [758, 383] on span "$688.51" at bounding box center [766, 380] width 32 height 11
drag, startPoint x: 755, startPoint y: 380, endPoint x: 785, endPoint y: 380, distance: 29.7
click at [785, 380] on div "Host payout Total $688.51" at bounding box center [655, 371] width 275 height 46
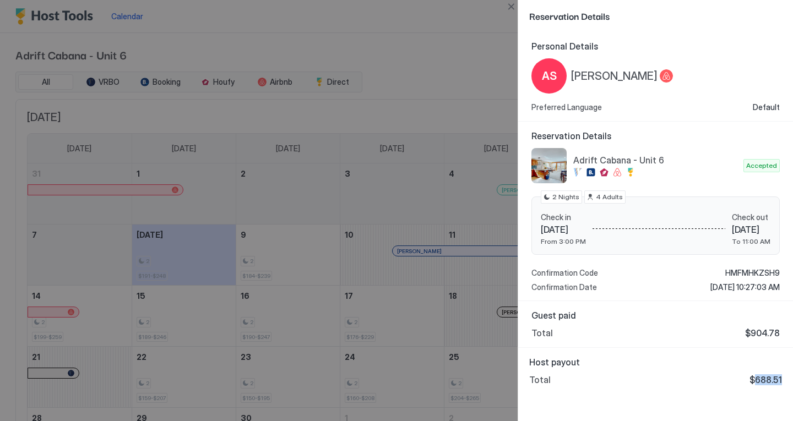
click at [774, 379] on span "$688.51" at bounding box center [766, 380] width 32 height 11
click at [513, 6] on button "Close" at bounding box center [511, 6] width 13 height 13
